Goal: Use online tool/utility: Use online tool/utility

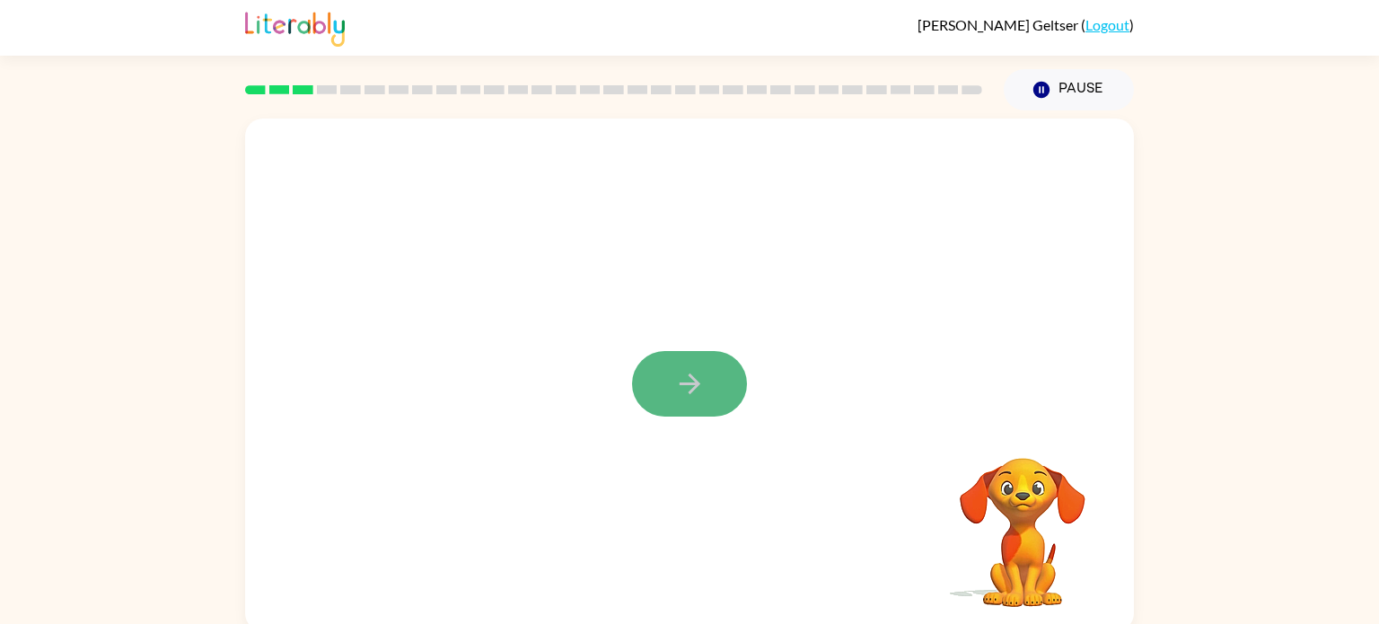
click at [678, 388] on icon "button" at bounding box center [689, 383] width 31 height 31
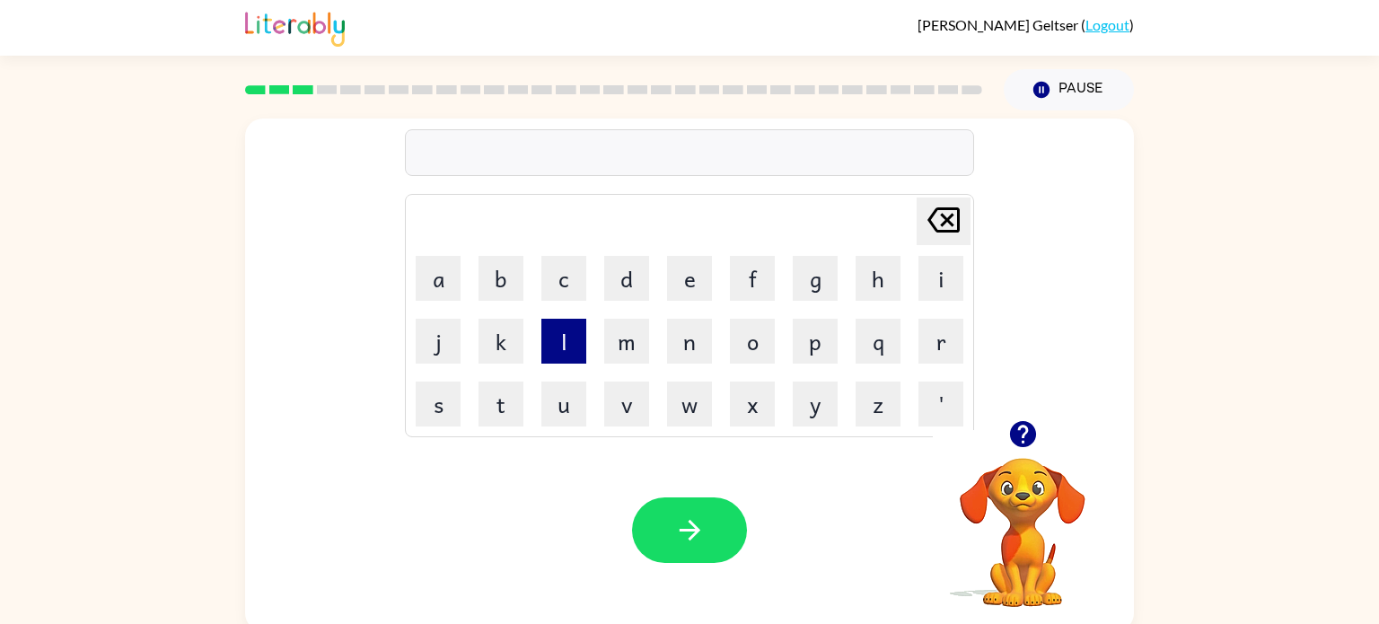
click at [564, 343] on button "l" at bounding box center [563, 341] width 45 height 45
click at [734, 336] on button "o" at bounding box center [752, 341] width 45 height 45
click at [682, 398] on button "w" at bounding box center [689, 404] width 45 height 45
click at [464, 151] on div "low" at bounding box center [689, 154] width 558 height 38
click at [494, 352] on button "k" at bounding box center [501, 341] width 45 height 45
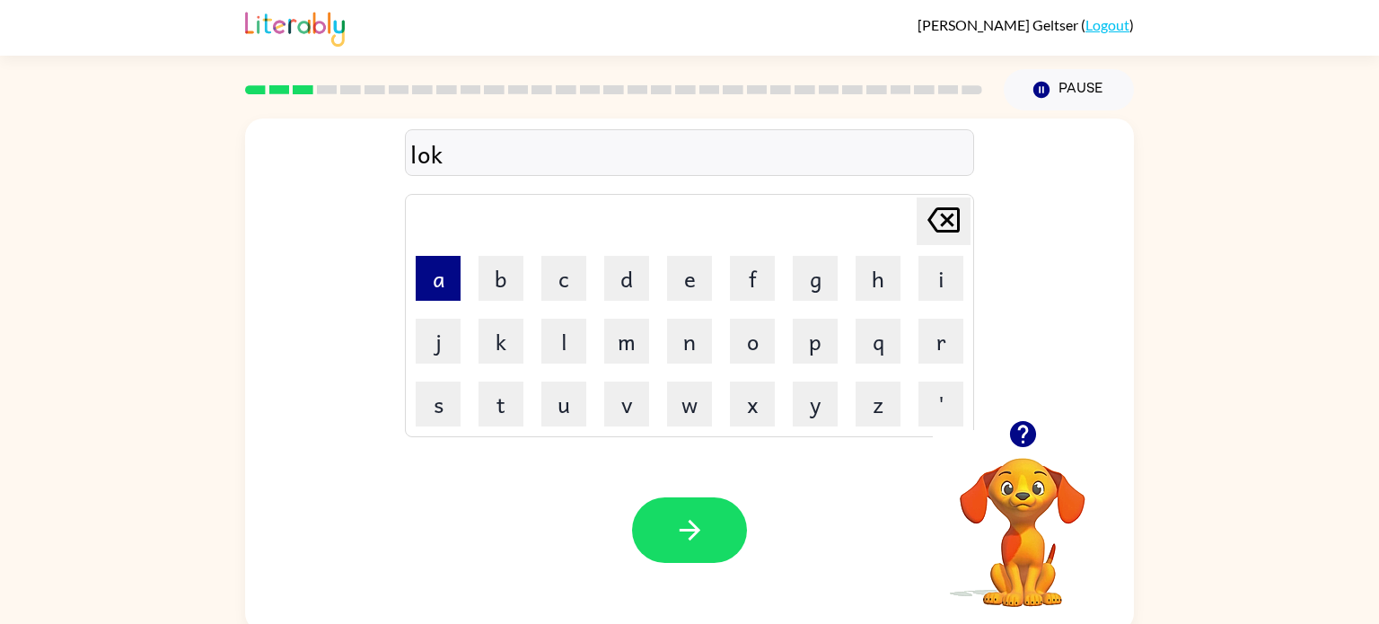
click at [443, 280] on button "a" at bounding box center [438, 278] width 45 height 45
type button "a"
click at [488, 158] on div "lokate" at bounding box center [689, 154] width 558 height 38
click at [488, 157] on div "lokate" at bounding box center [689, 154] width 558 height 38
click at [449, 164] on div "lokat" at bounding box center [689, 154] width 558 height 38
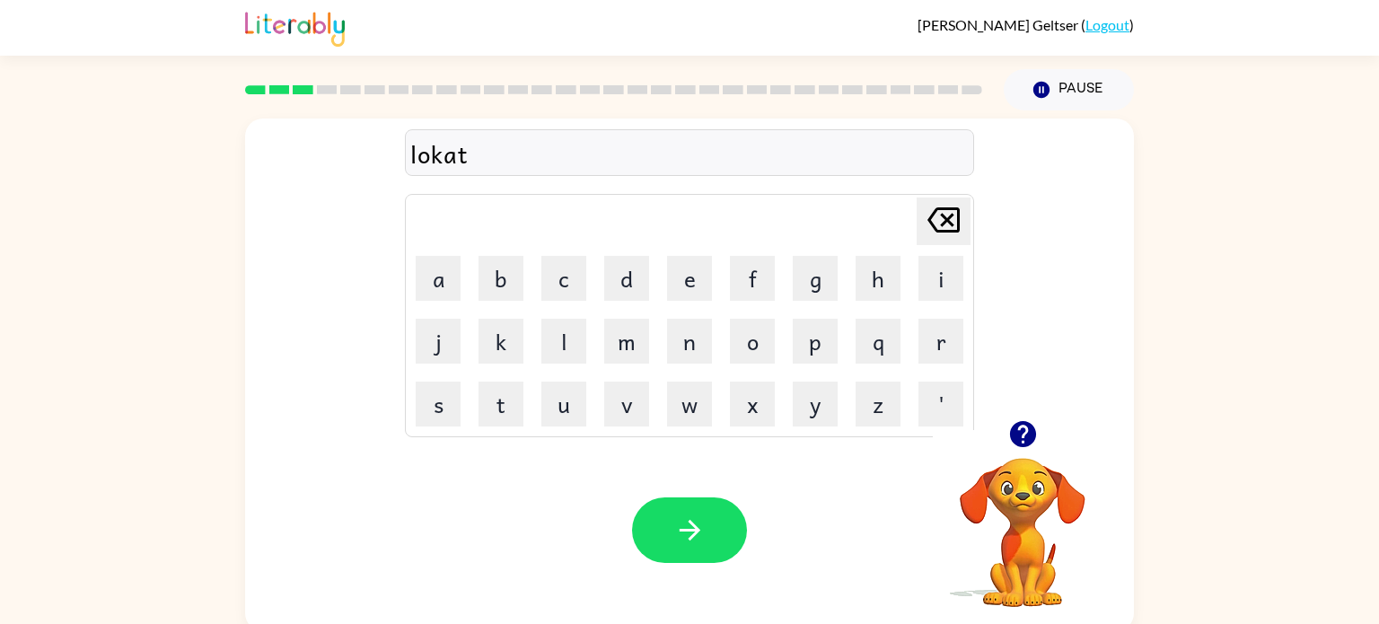
click at [457, 163] on div "lokat" at bounding box center [689, 154] width 558 height 38
click at [448, 159] on div "lokat" at bounding box center [689, 154] width 558 height 38
click at [499, 154] on div "lokat" at bounding box center [689, 154] width 558 height 38
click at [568, 351] on button "l" at bounding box center [563, 341] width 45 height 45
click at [761, 356] on button "o" at bounding box center [752, 341] width 45 height 45
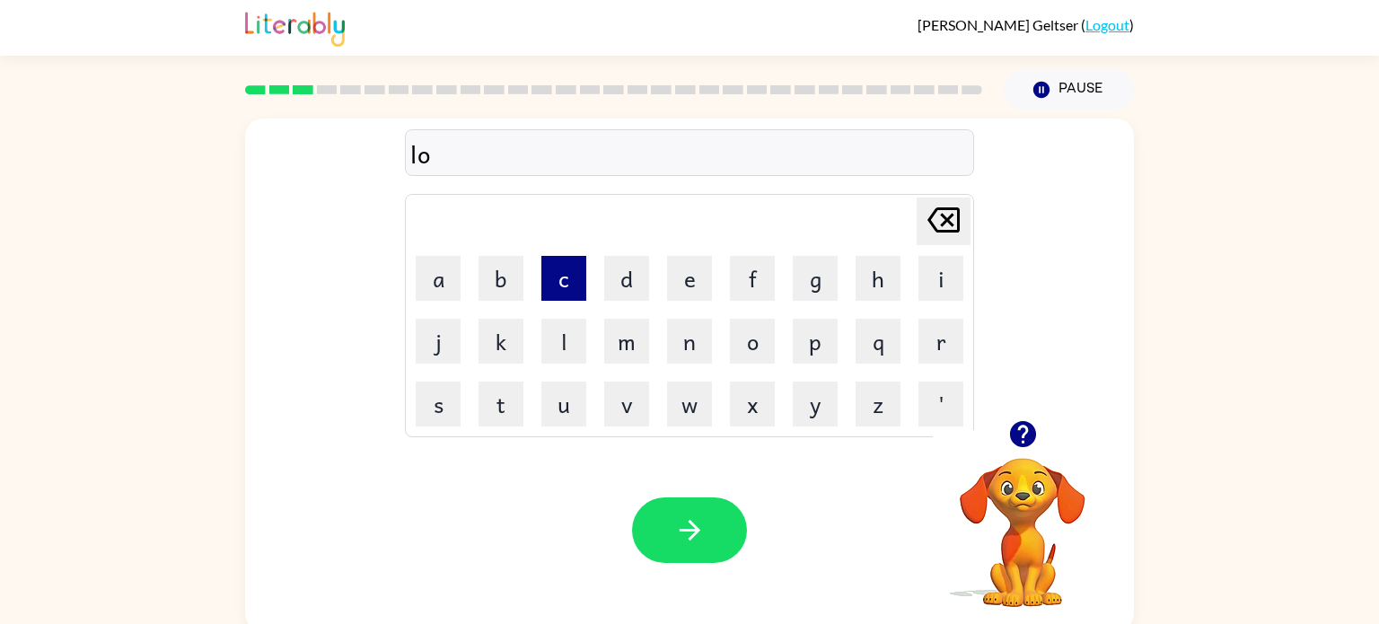
click at [559, 284] on button "c" at bounding box center [563, 278] width 45 height 45
click at [449, 277] on button "a" at bounding box center [438, 278] width 45 height 45
click at [497, 405] on button "t" at bounding box center [501, 404] width 45 height 45
type button "t"
click at [1025, 436] on icon "button" at bounding box center [1022, 434] width 26 height 26
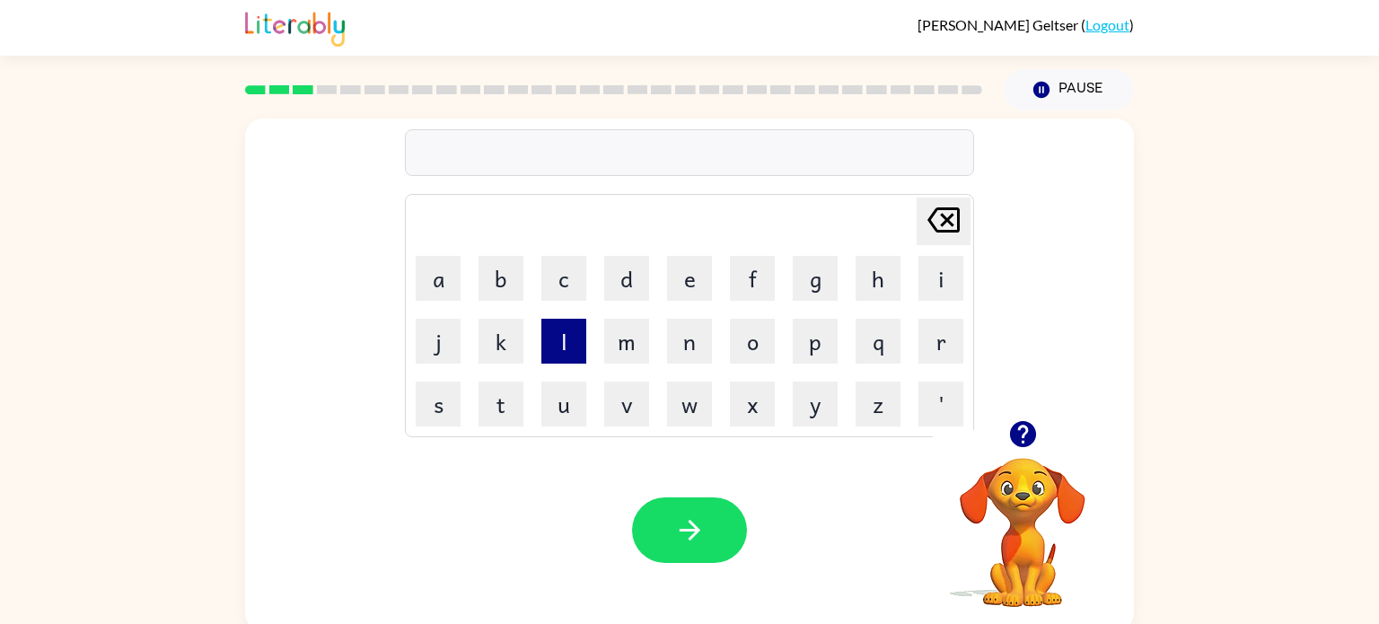
click at [569, 345] on button "l" at bounding box center [563, 341] width 45 height 45
click at [739, 350] on button "o" at bounding box center [752, 341] width 45 height 45
click at [699, 291] on button "e" at bounding box center [689, 278] width 45 height 45
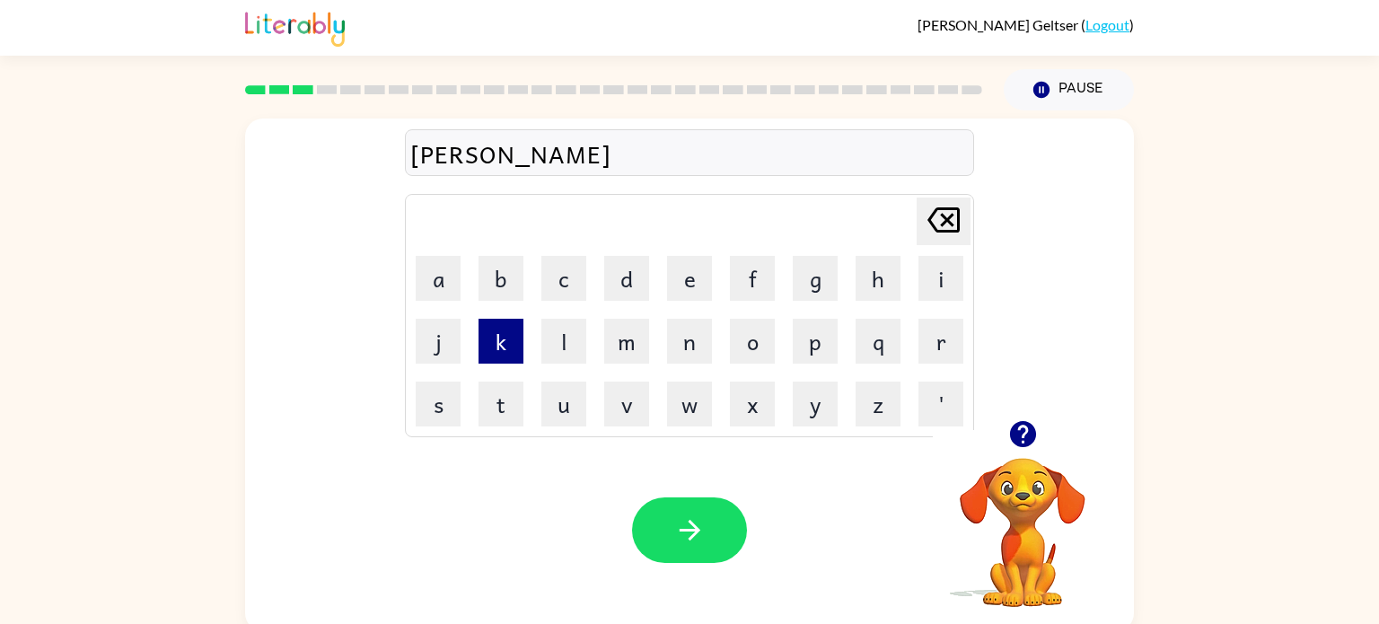
click at [499, 334] on button "k" at bounding box center [501, 341] width 45 height 45
click at [940, 216] on icon "[PERSON_NAME] last character input" at bounding box center [943, 219] width 43 height 43
click at [550, 294] on button "c" at bounding box center [563, 278] width 45 height 45
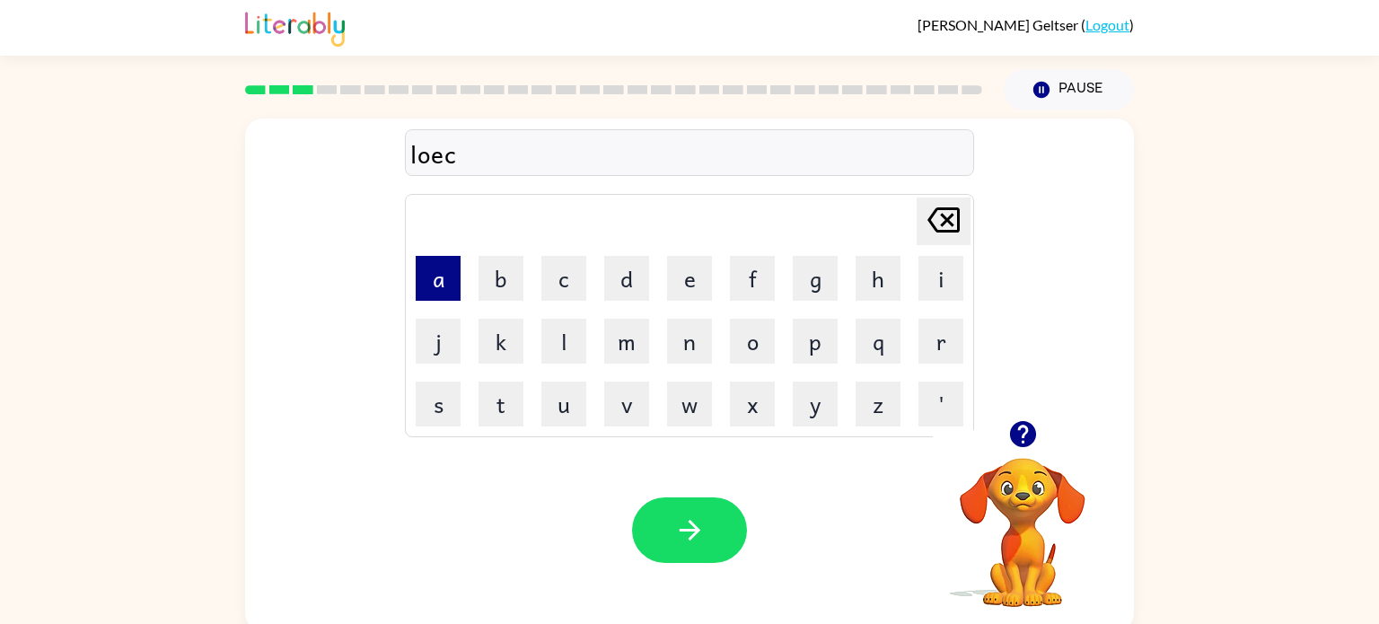
click at [428, 282] on button "a" at bounding box center [438, 278] width 45 height 45
click at [513, 405] on button "t" at bounding box center [501, 404] width 45 height 45
click at [459, 160] on div "loecat" at bounding box center [689, 154] width 558 height 38
click at [456, 158] on div "loecat" at bounding box center [689, 154] width 558 height 38
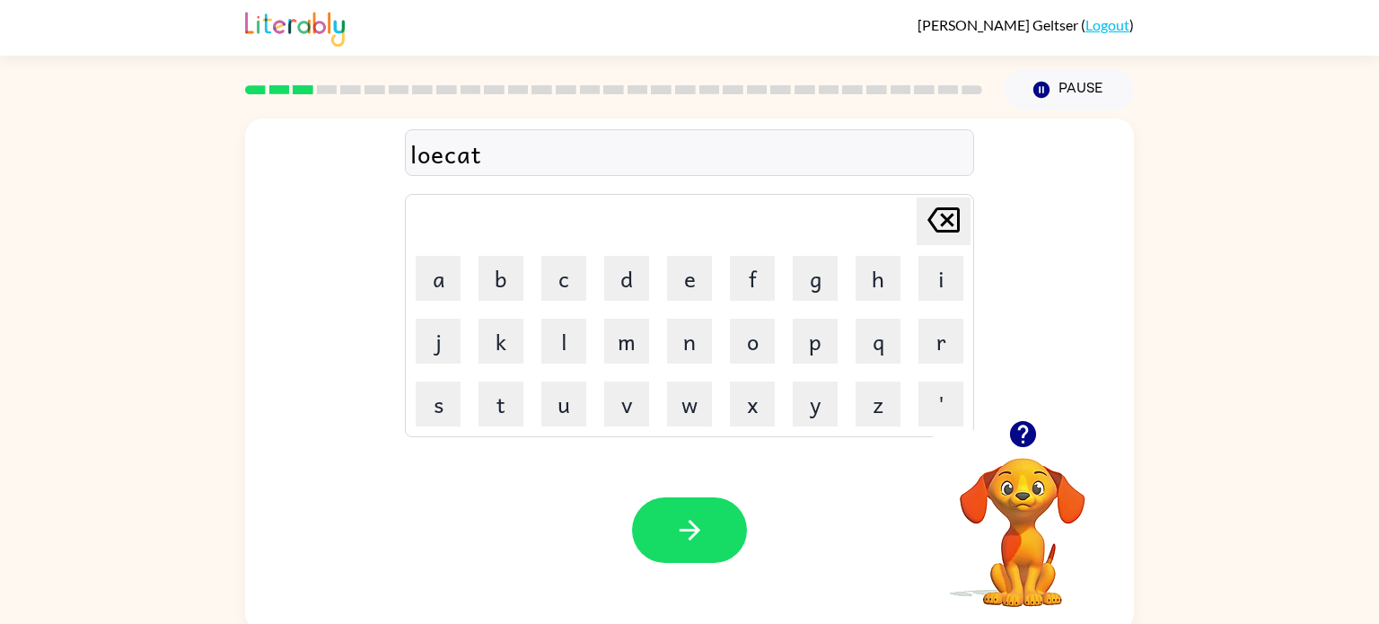
click at [442, 160] on div "loecat" at bounding box center [689, 154] width 558 height 38
click at [939, 222] on icon "[PERSON_NAME] last character input" at bounding box center [943, 219] width 43 height 43
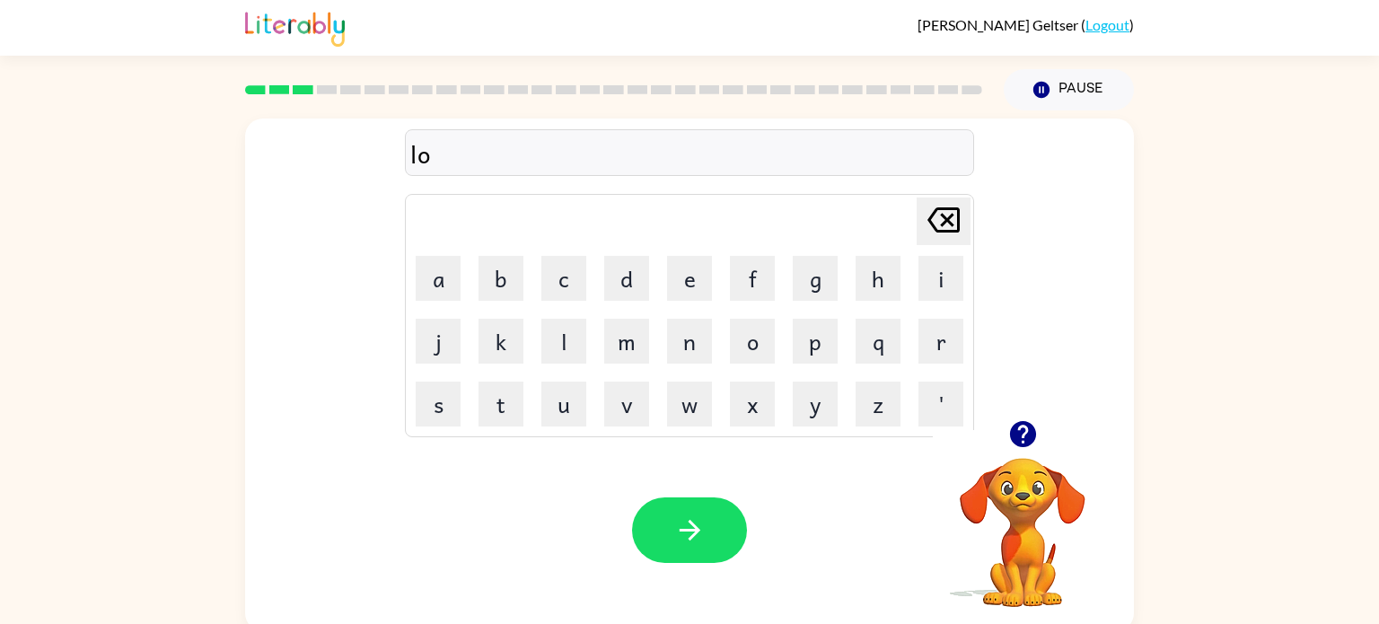
type button "delete"
click at [1024, 432] on icon "button" at bounding box center [1022, 434] width 26 height 26
click at [566, 342] on button "l" at bounding box center [563, 341] width 45 height 45
click at [755, 339] on button "o" at bounding box center [752, 341] width 45 height 45
click at [567, 279] on button "c" at bounding box center [563, 278] width 45 height 45
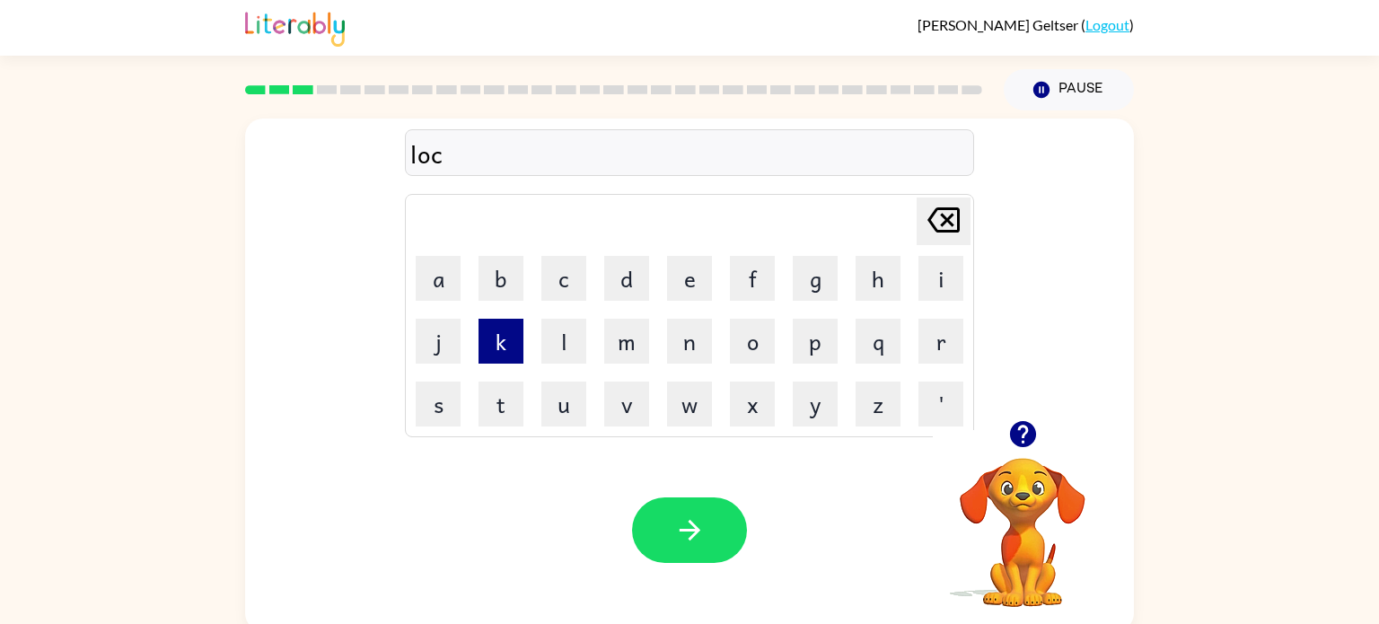
click at [489, 347] on button "k" at bounding box center [501, 341] width 45 height 45
click at [434, 271] on button "a" at bounding box center [438, 278] width 45 height 45
click at [483, 156] on div "locka" at bounding box center [689, 154] width 558 height 38
click at [556, 345] on button "l" at bounding box center [563, 341] width 45 height 45
click at [747, 350] on button "o" at bounding box center [752, 341] width 45 height 45
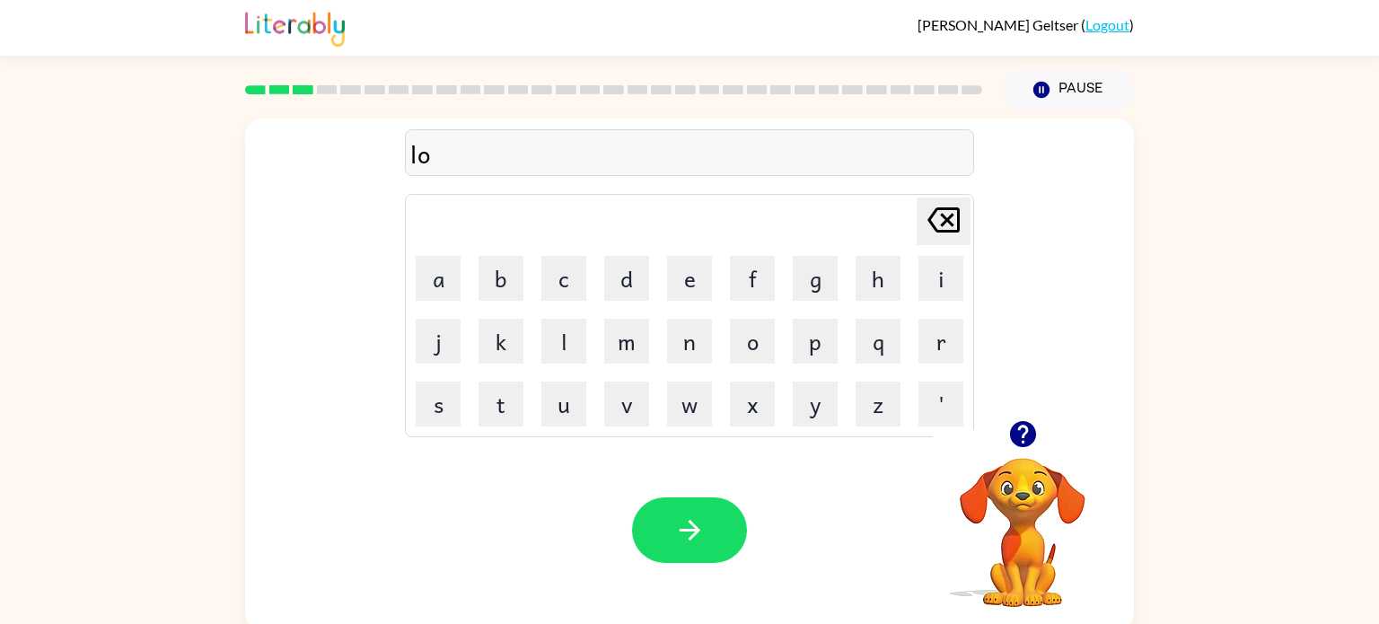
click at [1024, 437] on icon "button" at bounding box center [1022, 434] width 26 height 26
click at [1024, 437] on video "Your browser must support playing .mp4 files to use Literably. Please try using…" at bounding box center [1023, 520] width 180 height 180
click at [565, 276] on button "c" at bounding box center [563, 278] width 45 height 45
click at [945, 213] on icon "[PERSON_NAME] last character input" at bounding box center [943, 219] width 43 height 43
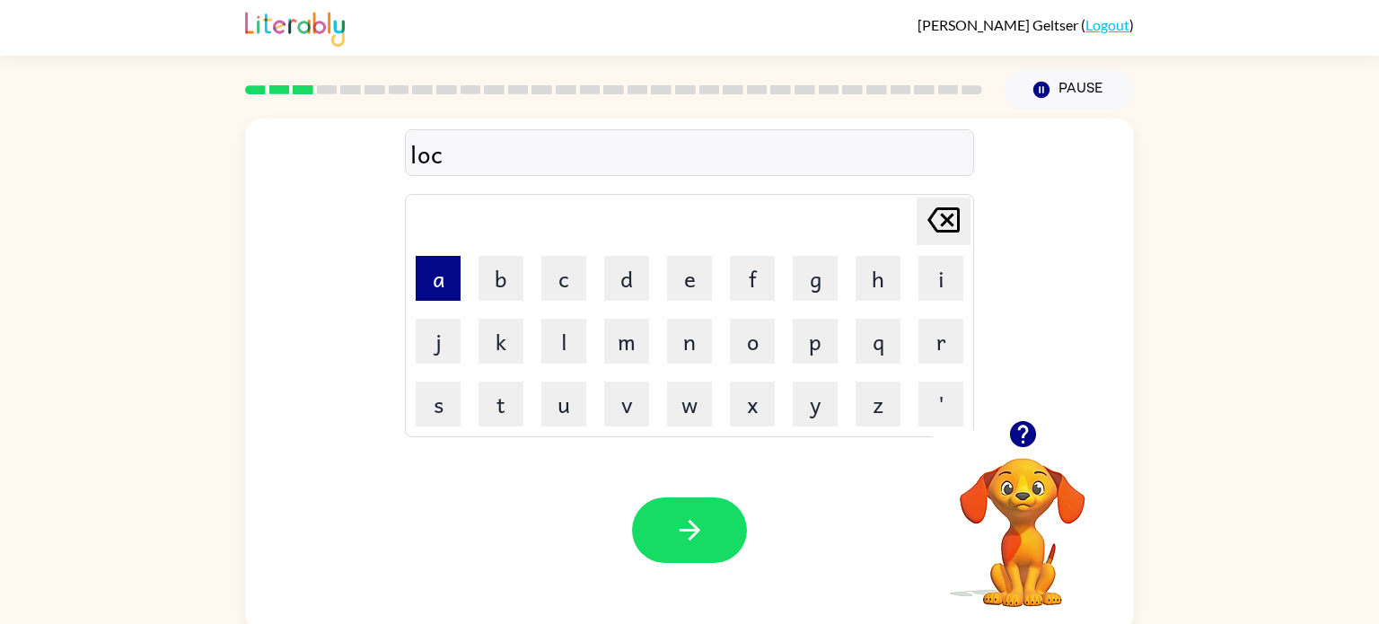
click at [451, 278] on button "a" at bounding box center [438, 278] width 45 height 45
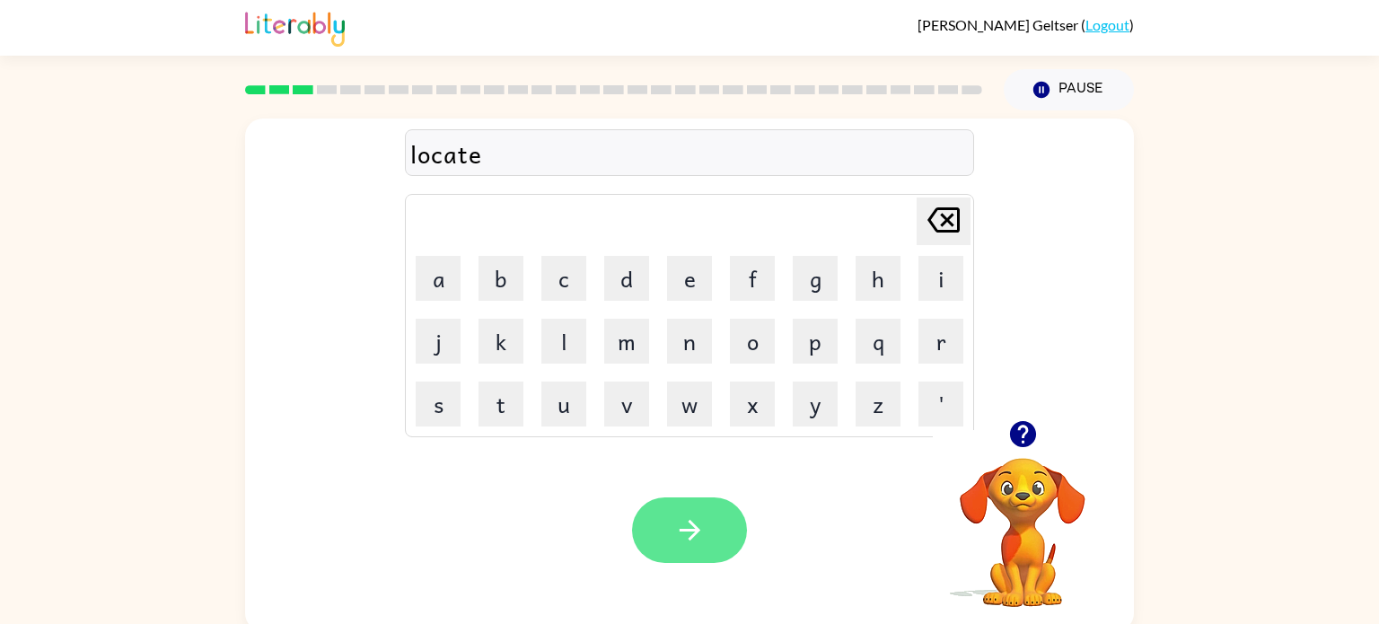
click at [694, 547] on button "button" at bounding box center [689, 530] width 115 height 66
click at [670, 542] on button "button" at bounding box center [689, 530] width 115 height 66
click at [1105, 27] on link "Logout" at bounding box center [1108, 24] width 44 height 17
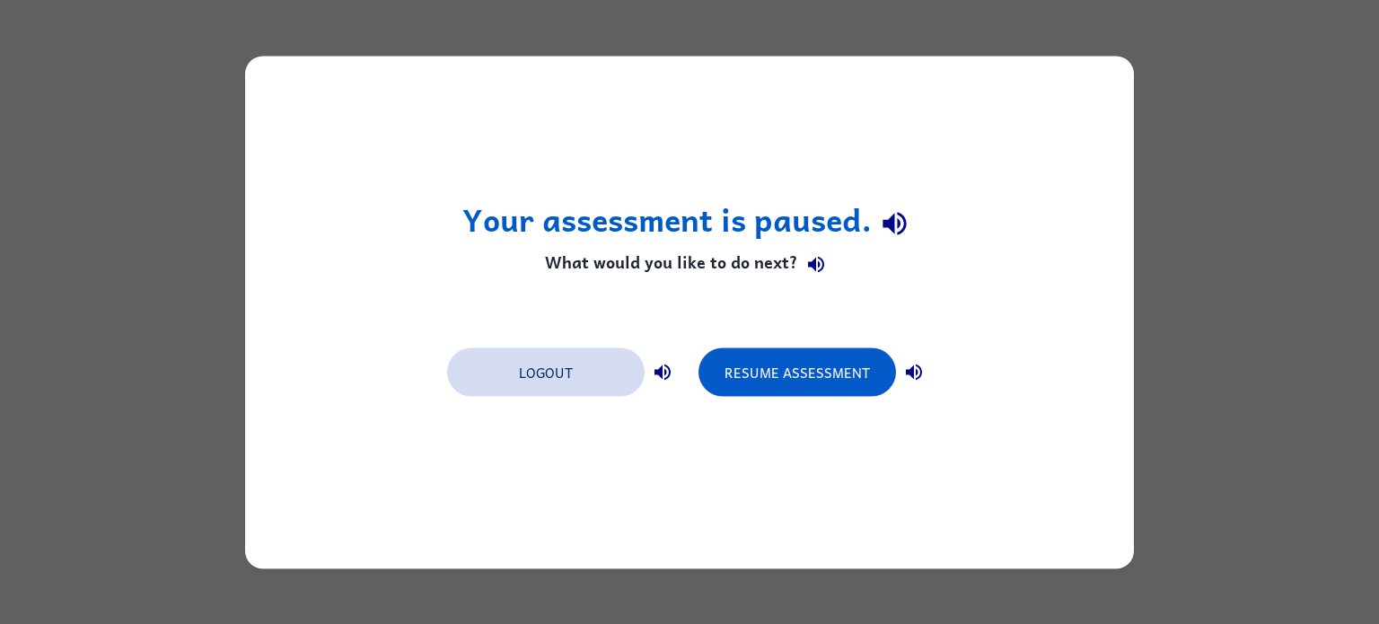
click at [512, 365] on button "Logout" at bounding box center [546, 371] width 198 height 48
